Goal: Task Accomplishment & Management: Use online tool/utility

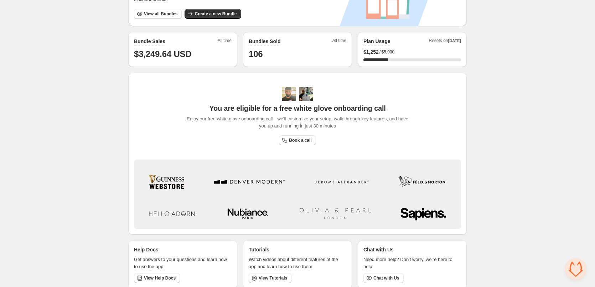
scroll to position [171, 0]
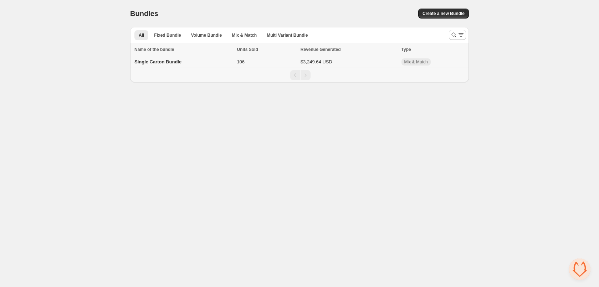
click at [158, 62] on span "Single Carton Bundle" at bounding box center [157, 61] width 47 height 5
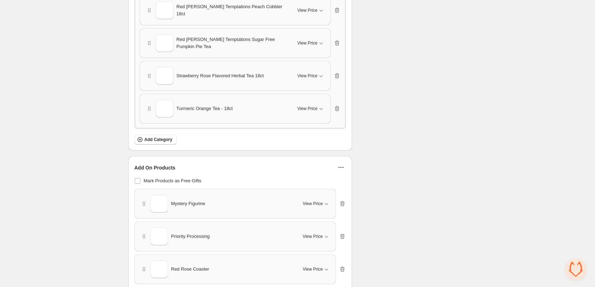
scroll to position [1069, 0]
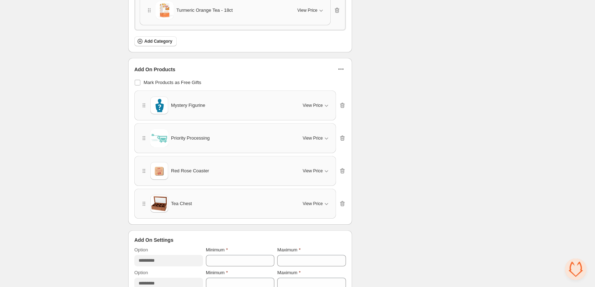
click at [343, 67] on icon "button" at bounding box center [340, 69] width 7 height 7
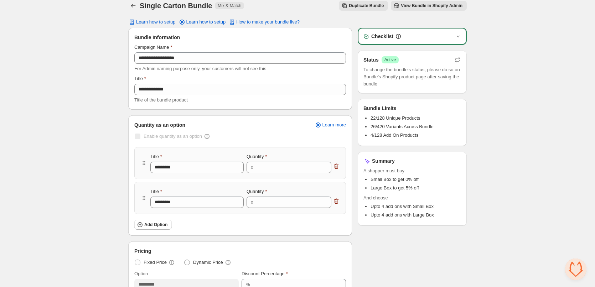
scroll to position [0, 0]
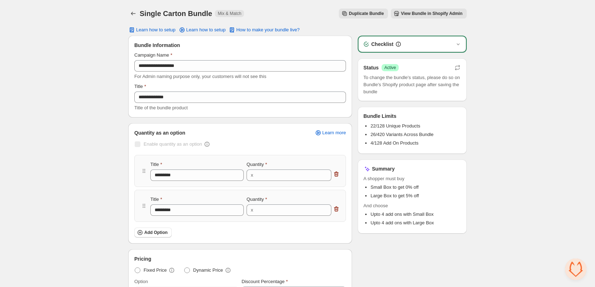
click at [435, 19] on div "Single Carton Bundle. This page is ready Single Carton Bundle Mix & Match Dupli…" at bounding box center [297, 13] width 339 height 27
click at [435, 15] on span "View Bundle in Shopify Admin" at bounding box center [432, 14] width 62 height 6
